Goal: Task Accomplishment & Management: Use online tool/utility

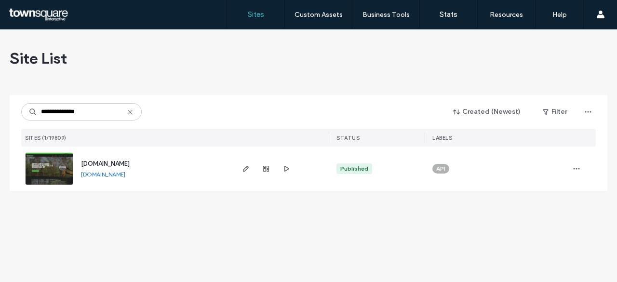
type input "**********"
click at [123, 164] on span "[DOMAIN_NAME]" at bounding box center [105, 163] width 49 height 7
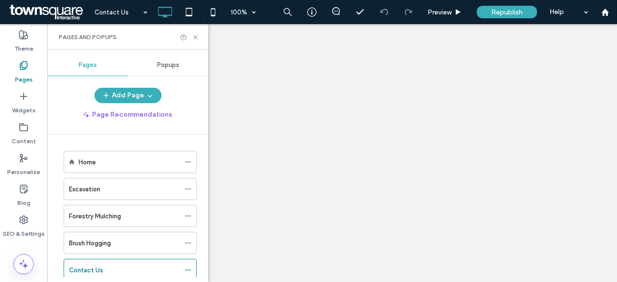
scroll to position [26, 0]
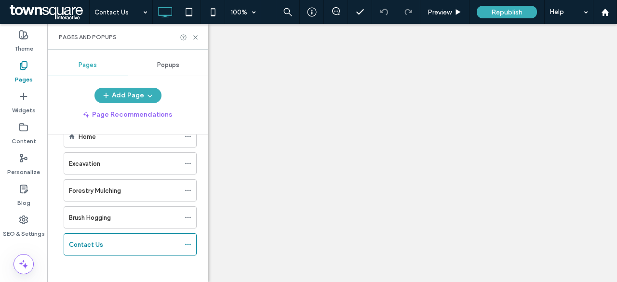
click at [559, 125] on div at bounding box center [308, 141] width 617 height 282
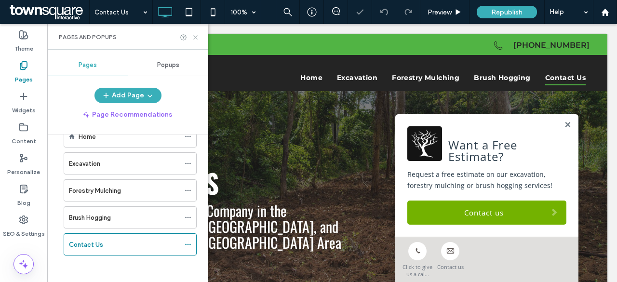
click at [196, 37] on icon at bounding box center [195, 37] width 7 height 7
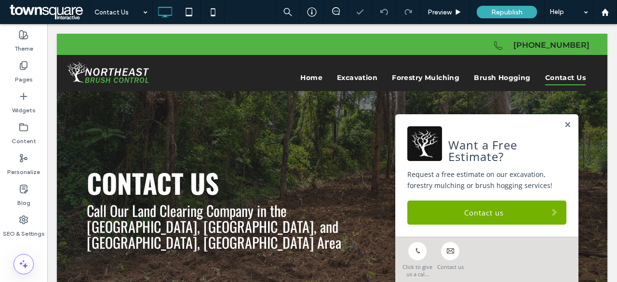
click at [564, 127] on link at bounding box center [567, 125] width 7 height 8
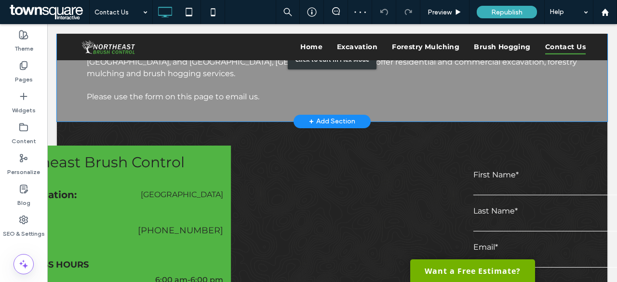
scroll to position [337, 0]
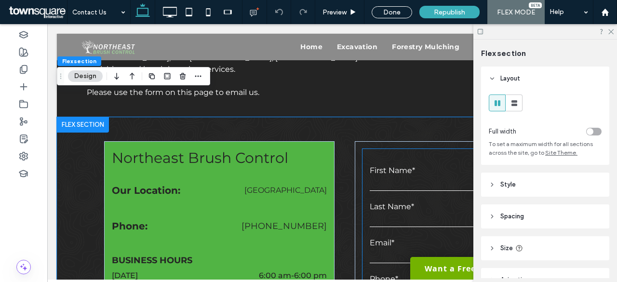
click at [391, 176] on input "text" at bounding box center [470, 183] width 200 height 14
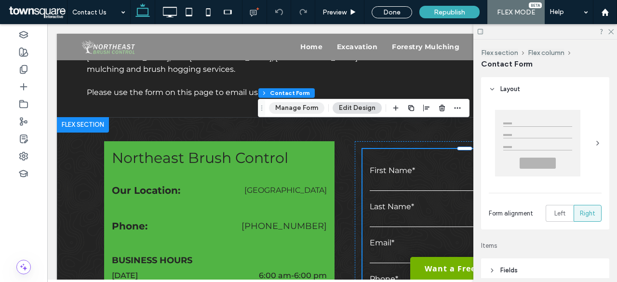
click at [301, 107] on button "Manage Form" at bounding box center [296, 108] width 55 height 12
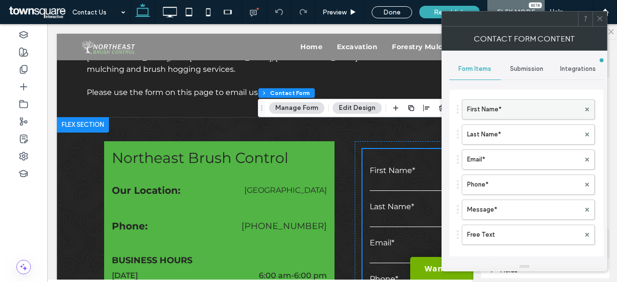
click at [508, 109] on label "First Name*" at bounding box center [523, 109] width 113 height 19
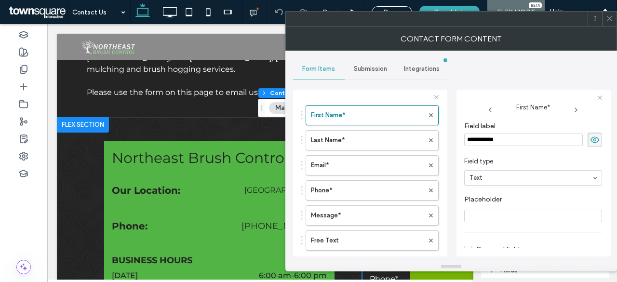
scroll to position [0, 0]
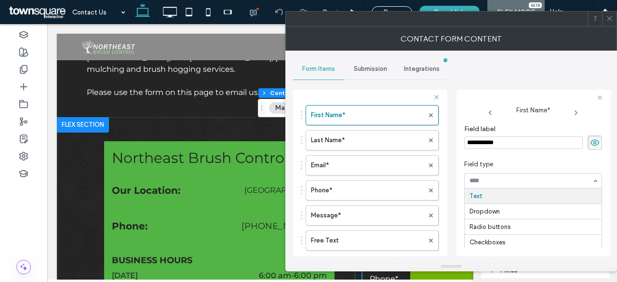
click at [503, 180] on input at bounding box center [530, 180] width 122 height 7
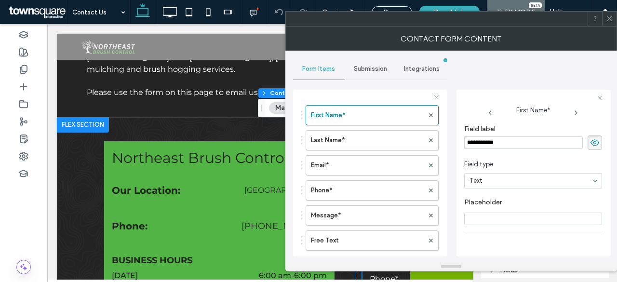
click at [372, 73] on div "Submission" at bounding box center [370, 68] width 52 height 21
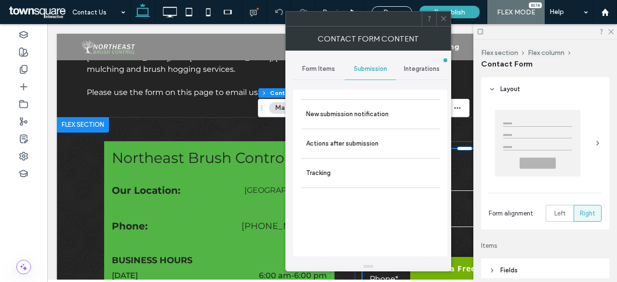
click at [415, 69] on span "Integrations" at bounding box center [422, 69] width 36 height 8
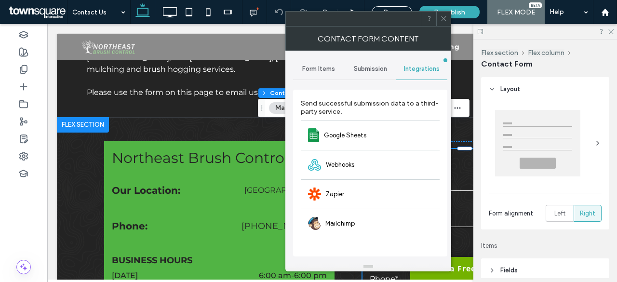
click at [322, 70] on span "Form Items" at bounding box center [318, 69] width 33 height 8
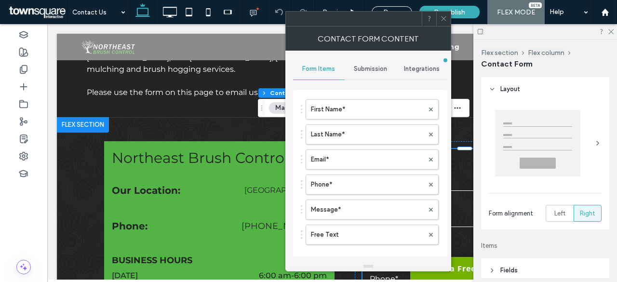
click at [443, 20] on icon at bounding box center [443, 18] width 7 height 7
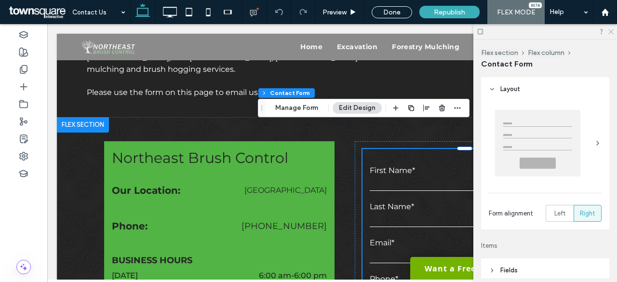
click at [612, 29] on icon at bounding box center [610, 31] width 6 height 6
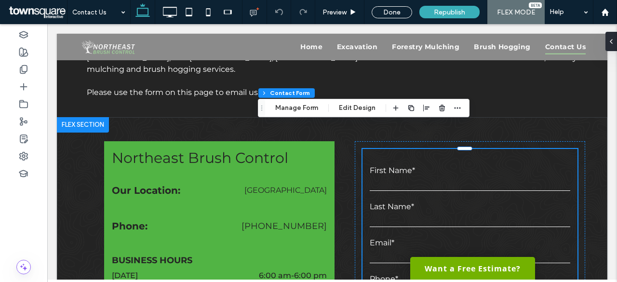
click at [407, 176] on input "text" at bounding box center [470, 183] width 200 height 14
click at [397, 176] on input "text" at bounding box center [470, 183] width 200 height 14
click at [380, 176] on input "text" at bounding box center [470, 183] width 200 height 14
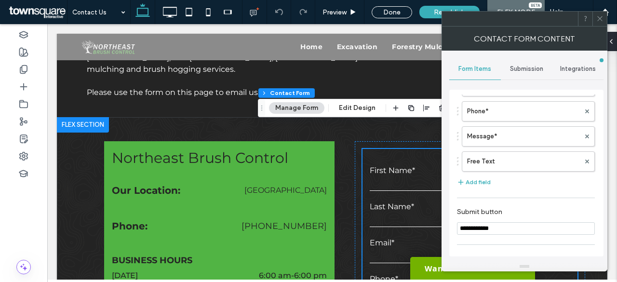
scroll to position [175, 0]
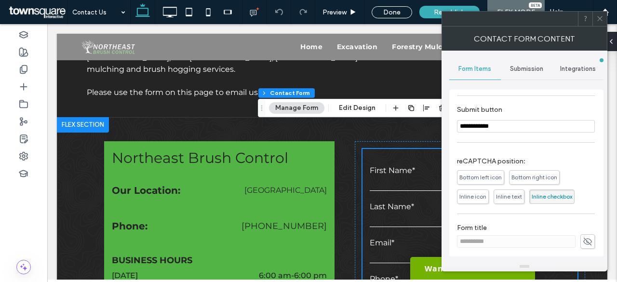
click at [601, 16] on icon at bounding box center [599, 18] width 7 height 7
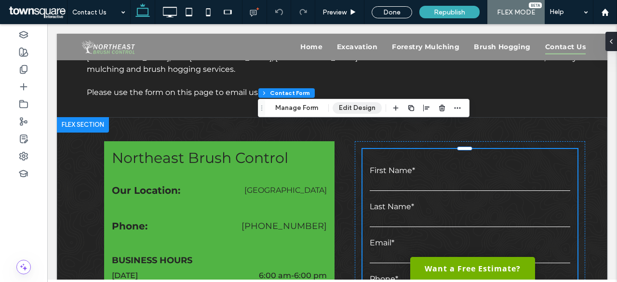
click at [358, 107] on button "Edit Design" at bounding box center [356, 108] width 49 height 12
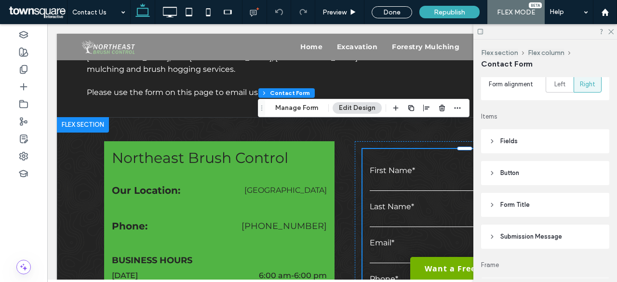
scroll to position [145, 0]
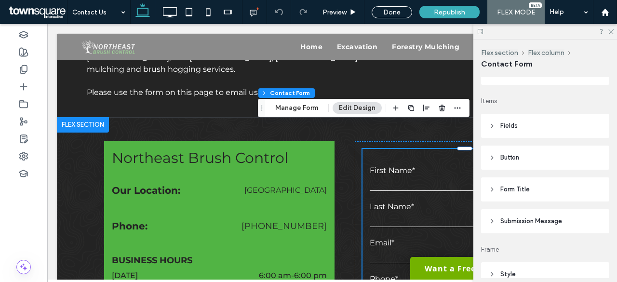
click at [514, 129] on span "Fields" at bounding box center [508, 126] width 17 height 10
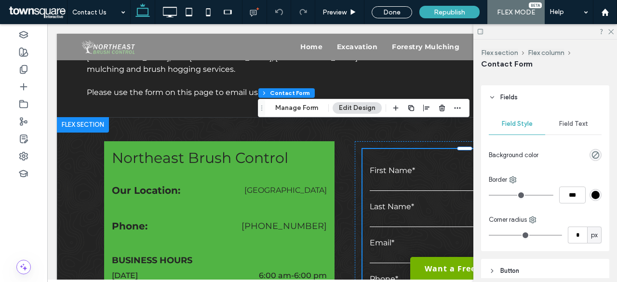
scroll to position [193, 0]
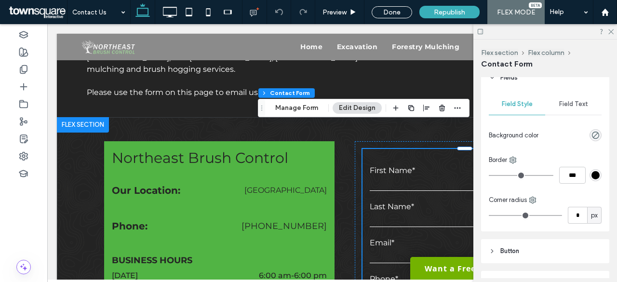
click at [592, 175] on div "rgb(0, 0, 0)" at bounding box center [595, 175] width 8 height 8
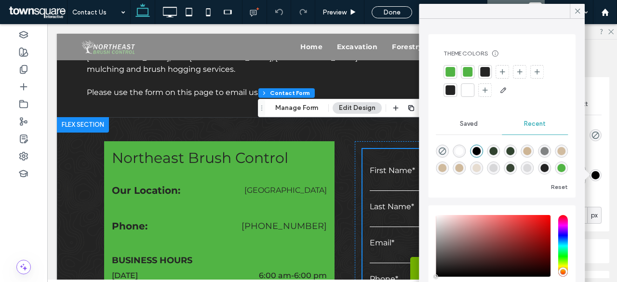
click at [463, 149] on div "rgba(255, 255, 255, 1)" at bounding box center [459, 151] width 8 height 8
type input "*******"
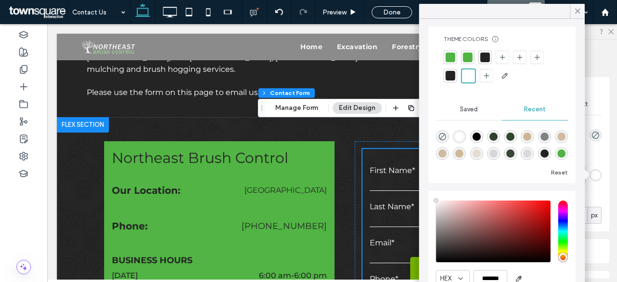
scroll to position [0, 0]
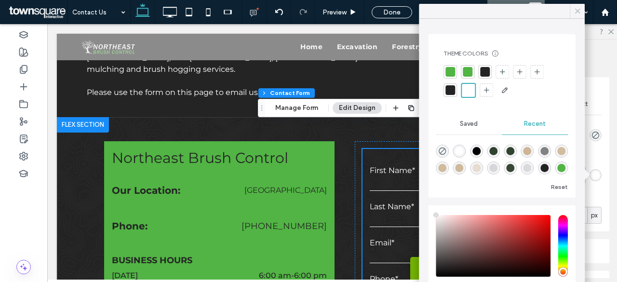
click at [582, 11] on div at bounding box center [576, 11] width 15 height 14
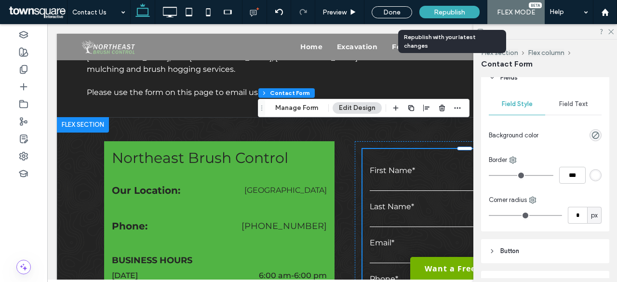
click at [445, 12] on span "Republish" at bounding box center [449, 12] width 31 height 8
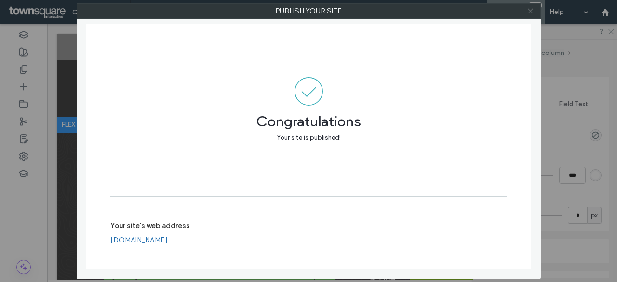
click at [530, 10] on icon at bounding box center [530, 10] width 7 height 7
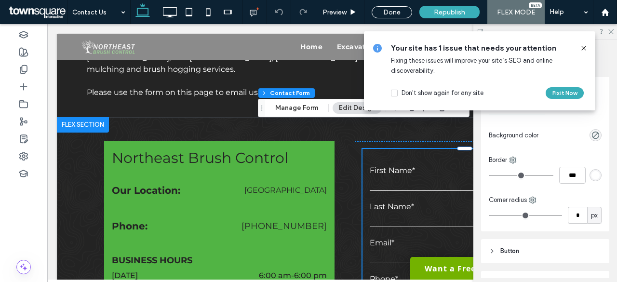
click at [583, 46] on icon at bounding box center [584, 48] width 8 height 8
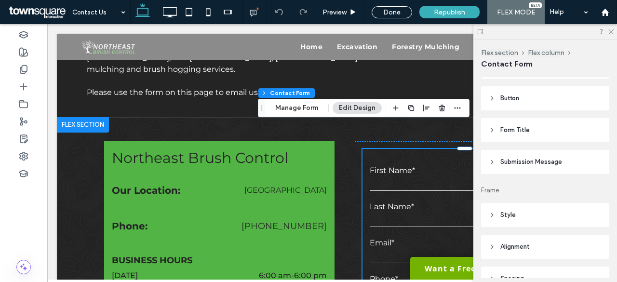
scroll to position [337, 0]
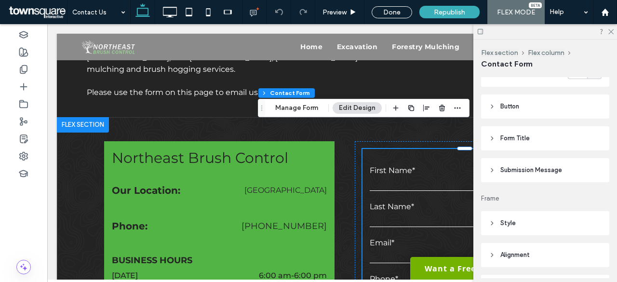
click at [517, 136] on span "Form Title" at bounding box center [514, 138] width 29 height 10
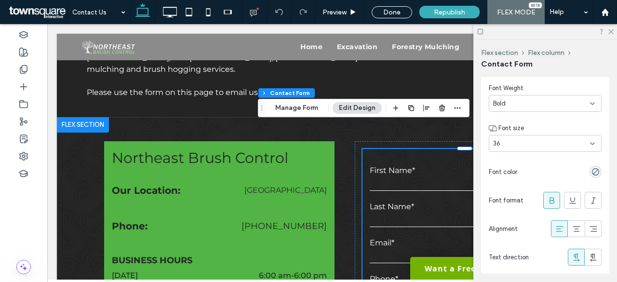
scroll to position [434, 0]
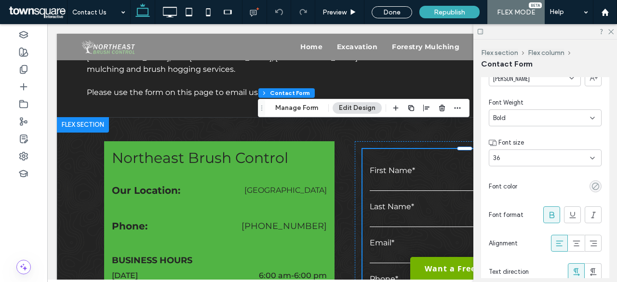
click at [592, 186] on use "rgba(0, 0, 0, 0)" at bounding box center [595, 186] width 7 height 7
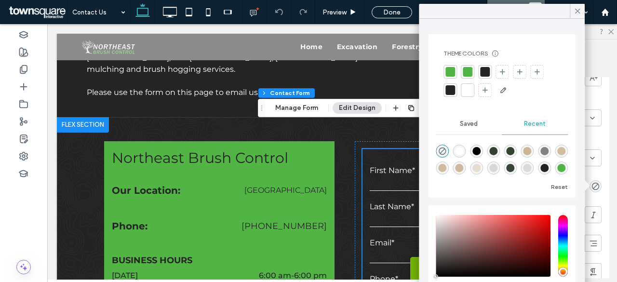
click at [462, 149] on div "rgba(255, 255, 255, 1)" at bounding box center [459, 151] width 8 height 8
type input "*******"
type input "***"
type input "****"
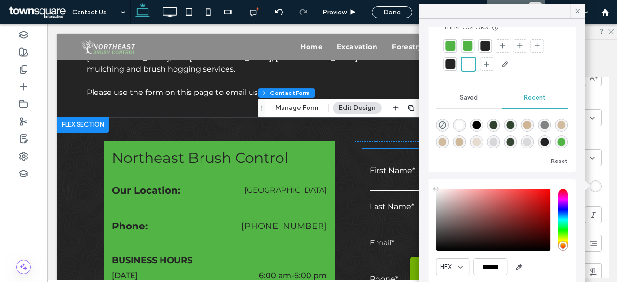
scroll to position [46, 0]
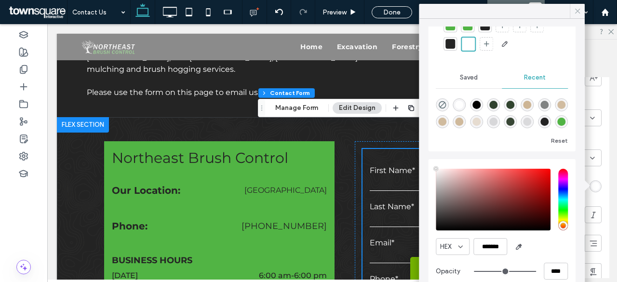
click at [574, 11] on icon at bounding box center [577, 11] width 9 height 9
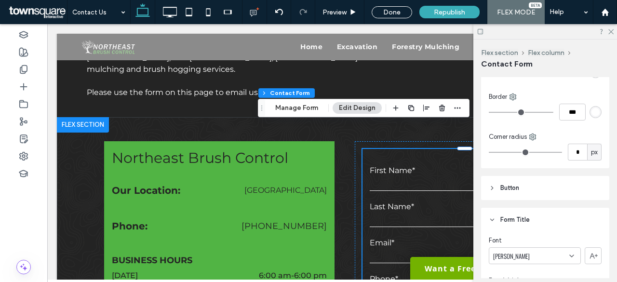
scroll to position [241, 0]
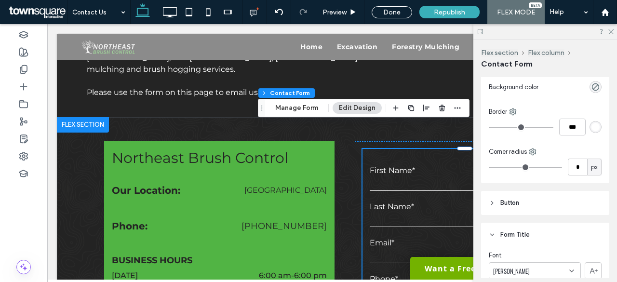
click at [591, 125] on div "rgb(255, 255, 255)" at bounding box center [595, 127] width 8 height 8
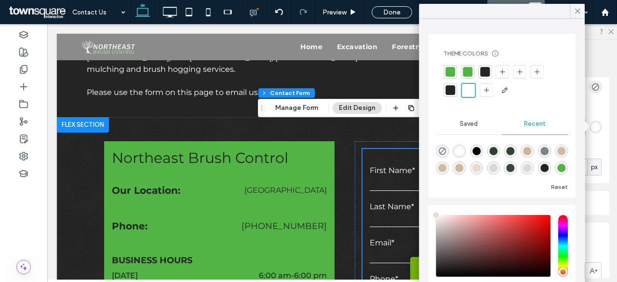
click at [487, 67] on div at bounding box center [485, 72] width 10 height 10
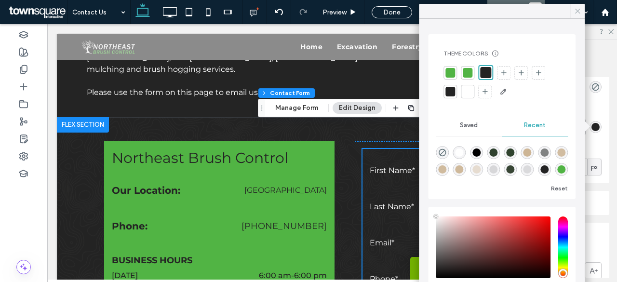
click at [575, 8] on icon at bounding box center [577, 11] width 9 height 9
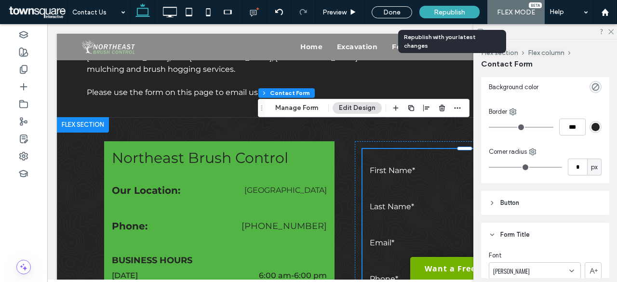
click at [460, 13] on span "Republish" at bounding box center [449, 12] width 31 height 8
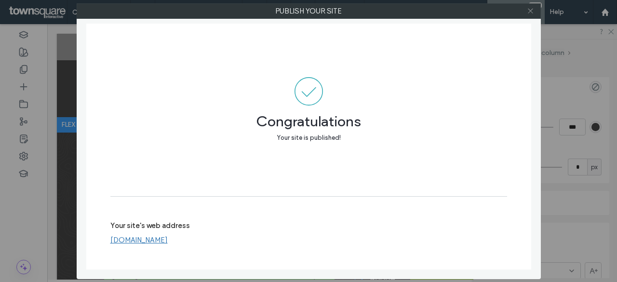
click at [530, 9] on icon at bounding box center [530, 10] width 7 height 7
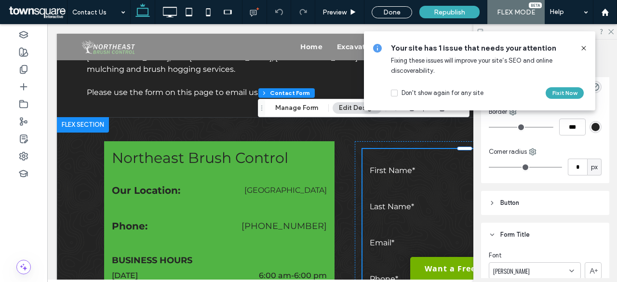
click at [583, 48] on use at bounding box center [583, 48] width 4 height 4
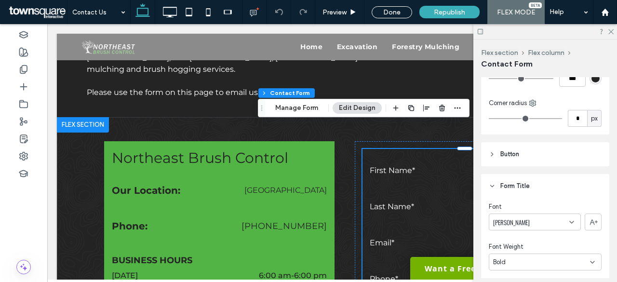
scroll to position [337, 0]
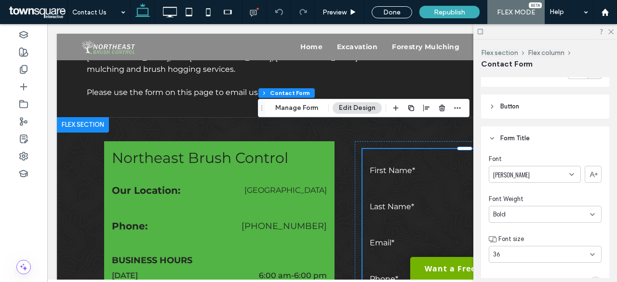
click at [501, 110] on span "Button" at bounding box center [509, 107] width 19 height 10
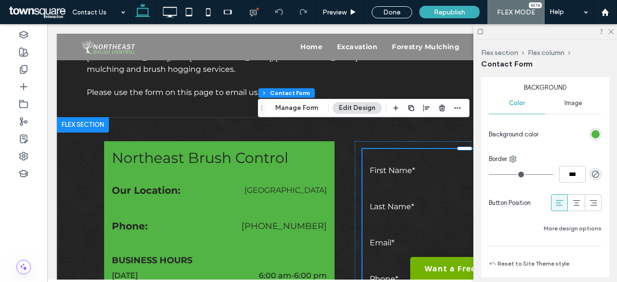
scroll to position [530, 0]
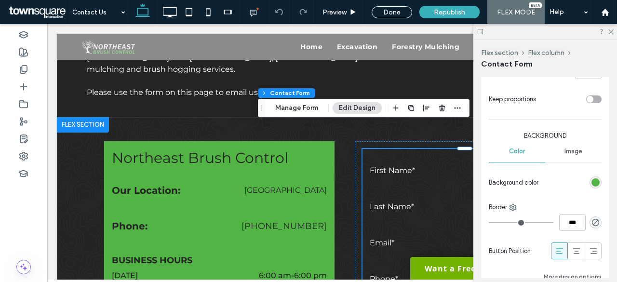
click at [591, 184] on div "rgb(81, 180, 68)" at bounding box center [595, 182] width 8 height 8
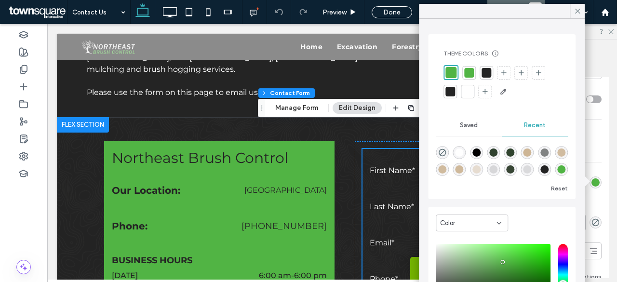
click at [603, 176] on div "Primary Secondary Button style Button text Width ***** Height **** Keep proport…" at bounding box center [545, 125] width 128 height 399
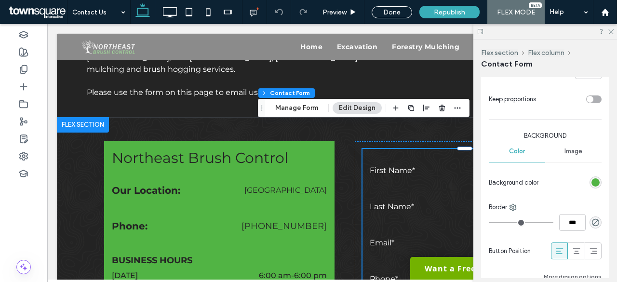
click at [571, 149] on span "Image" at bounding box center [573, 151] width 18 height 8
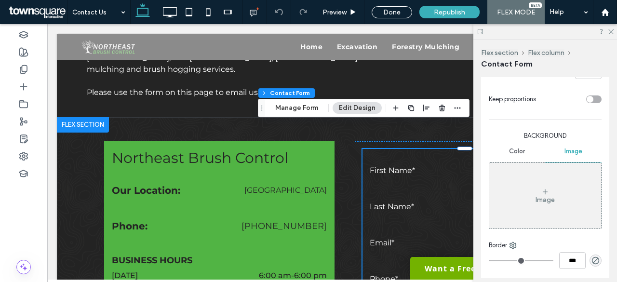
click at [511, 150] on span "Color" at bounding box center [517, 151] width 16 height 8
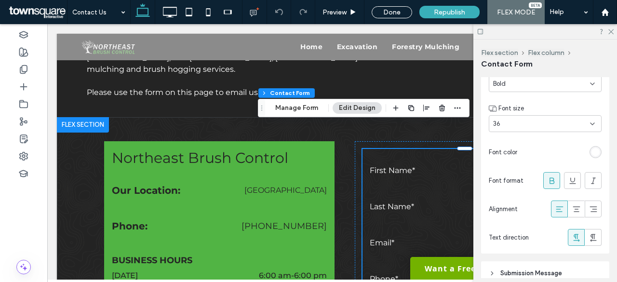
scroll to position [915, 0]
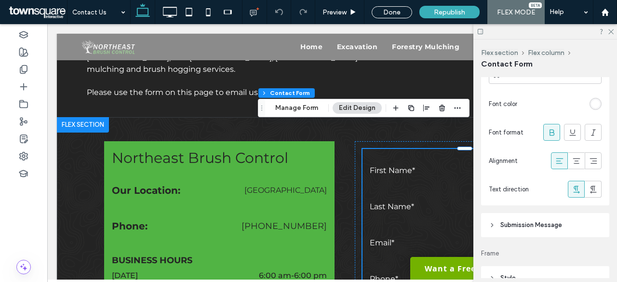
click at [593, 104] on div "rgb(255, 255, 255)" at bounding box center [595, 104] width 8 height 8
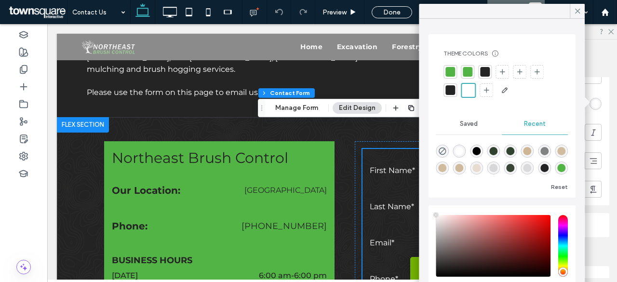
click at [585, 104] on div at bounding box center [583, 102] width 9 height 9
click at [588, 102] on div at bounding box center [583, 102] width 9 height 9
click at [599, 97] on div "Font Oswald Font Weight Bold Font size 36 Font color Font format Alignment Text…" at bounding box center [545, 89] width 128 height 234
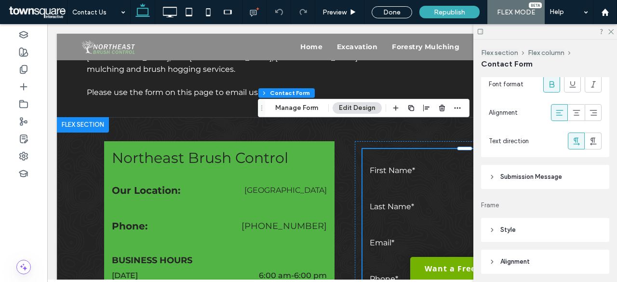
scroll to position [1012, 0]
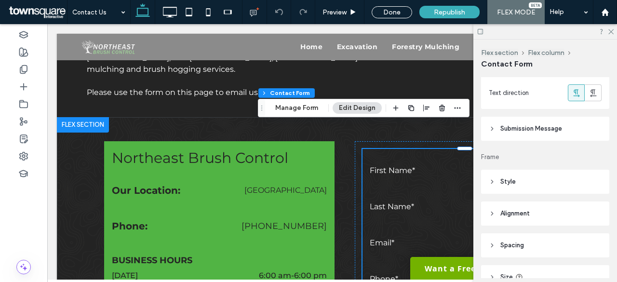
click at [529, 127] on span "Submission Message" at bounding box center [531, 129] width 62 height 10
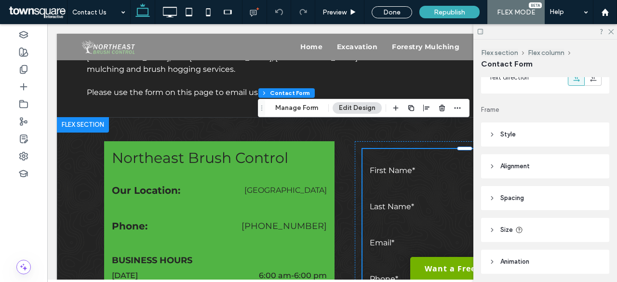
scroll to position [1301, 0]
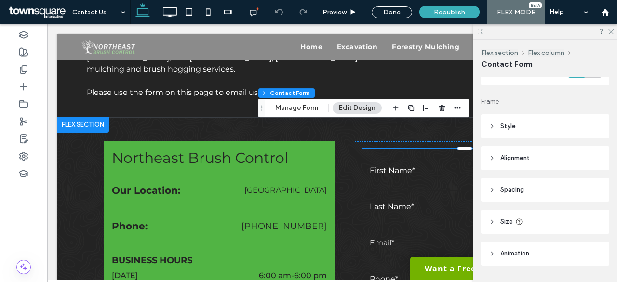
click at [524, 120] on header "Style" at bounding box center [545, 126] width 128 height 24
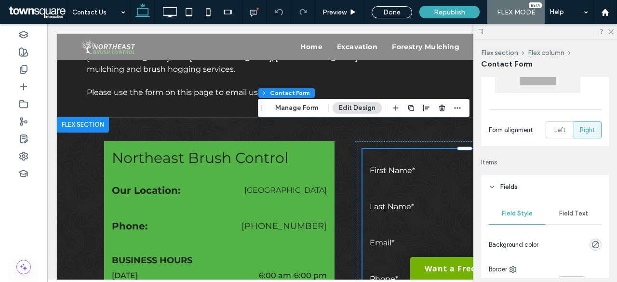
scroll to position [0, 0]
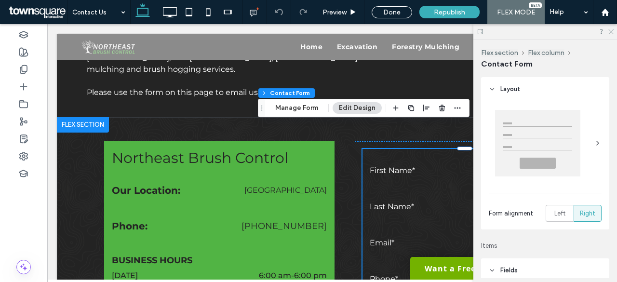
click at [609, 31] on icon at bounding box center [610, 31] width 6 height 6
